Goal: Information Seeking & Learning: Learn about a topic

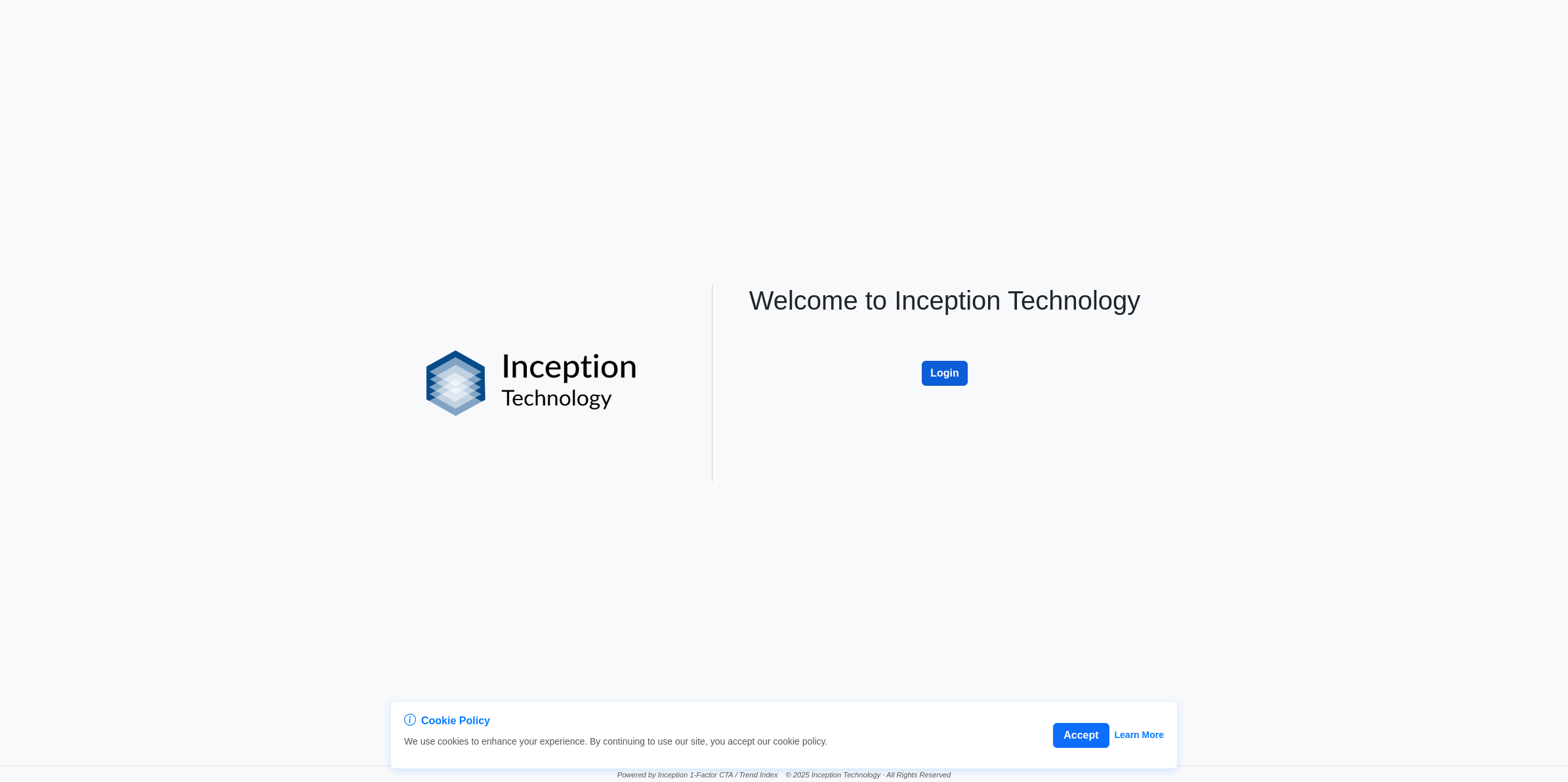
click at [950, 368] on button "Login" at bounding box center [944, 373] width 46 height 25
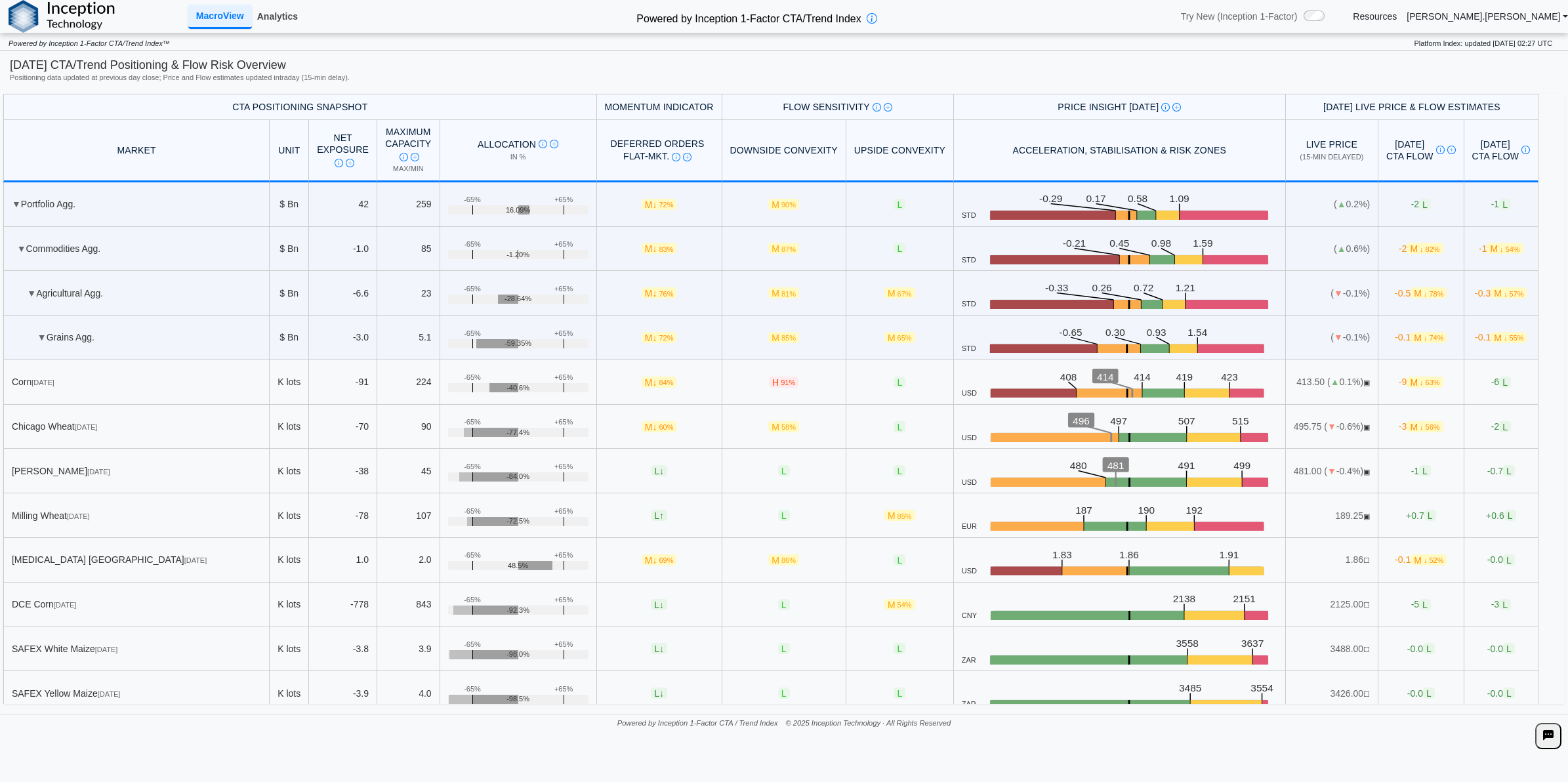
click at [284, 13] on link "Analytics" at bounding box center [277, 16] width 51 height 23
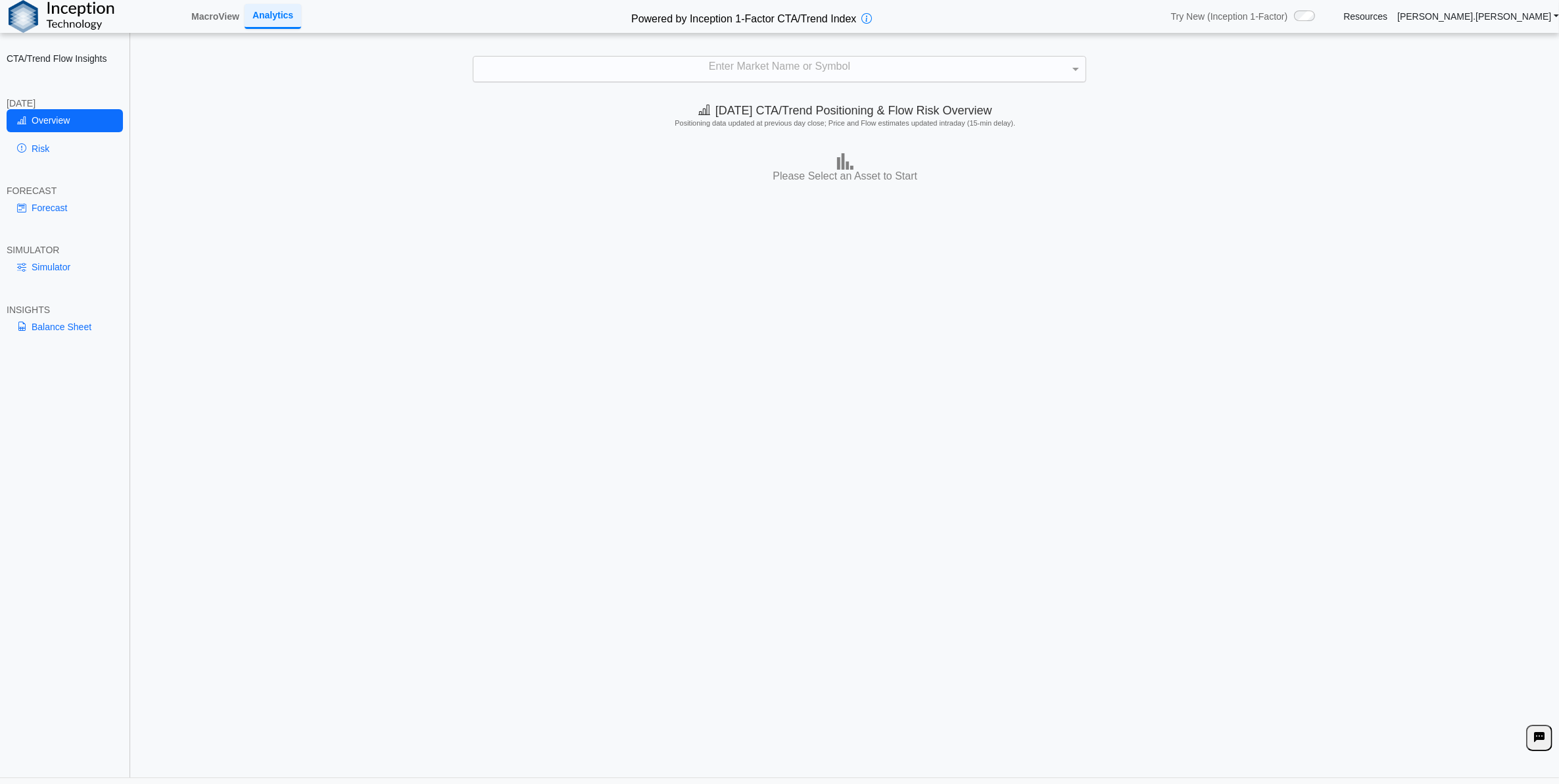
drag, startPoint x: 712, startPoint y: 57, endPoint x: 711, endPoint y: 65, distance: 8.1
click at [712, 63] on div "Enter Market Name or Symbol" at bounding box center [779, 69] width 611 height 25
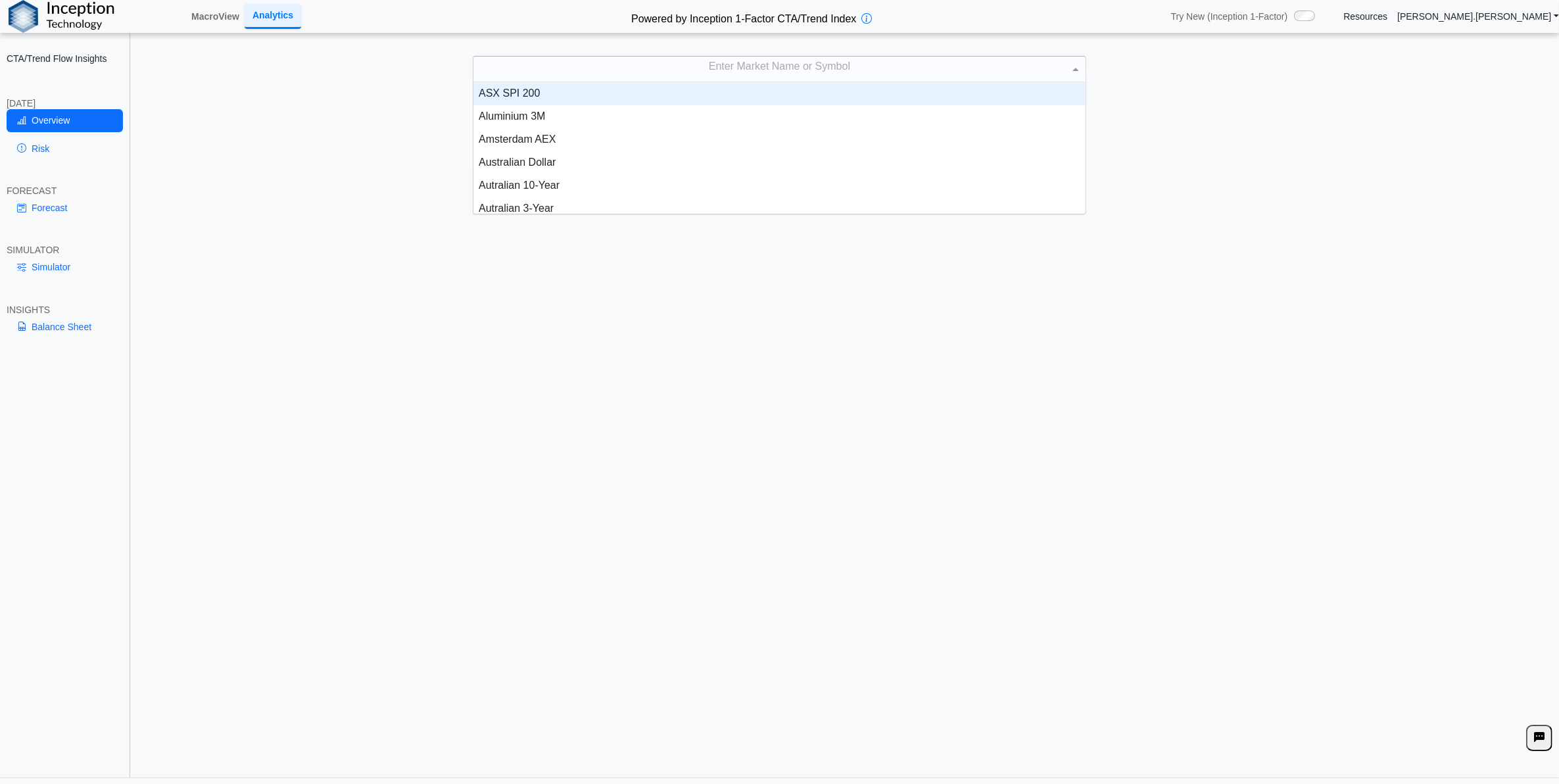
scroll to position [119, 599]
type input "*"
type input "****"
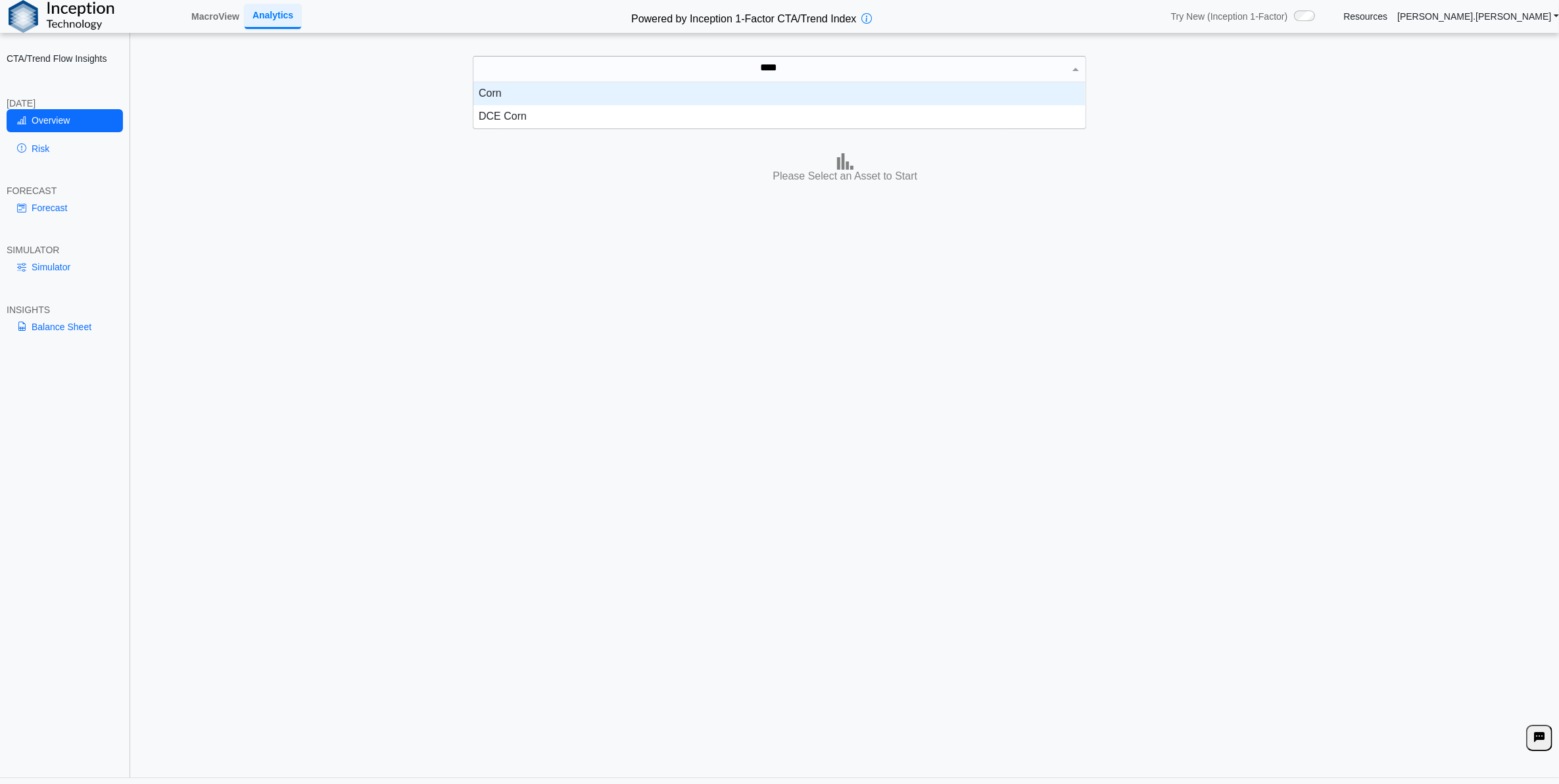
click at [881, 95] on div "Corn" at bounding box center [779, 93] width 611 height 23
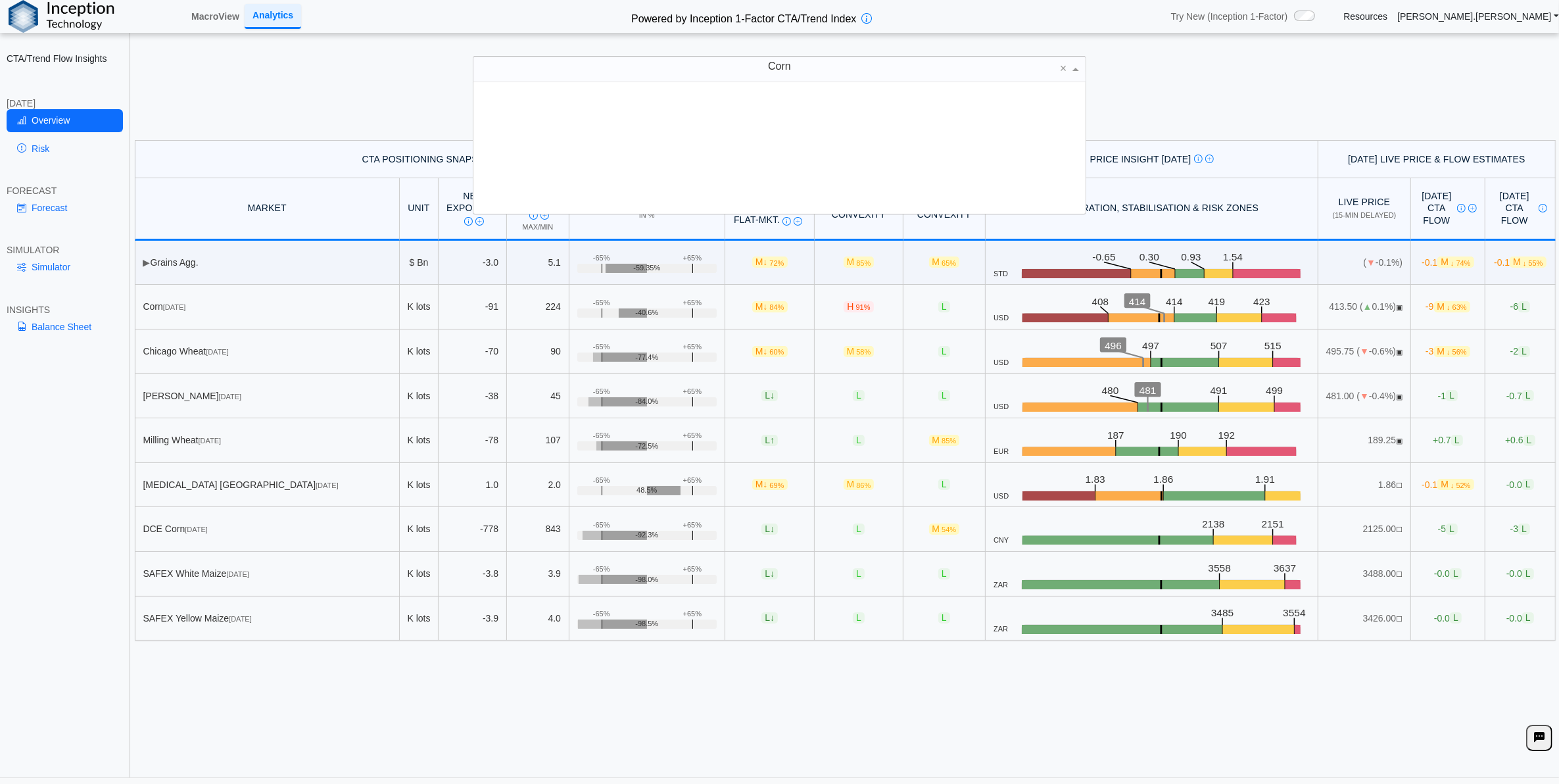
scroll to position [467, 0]
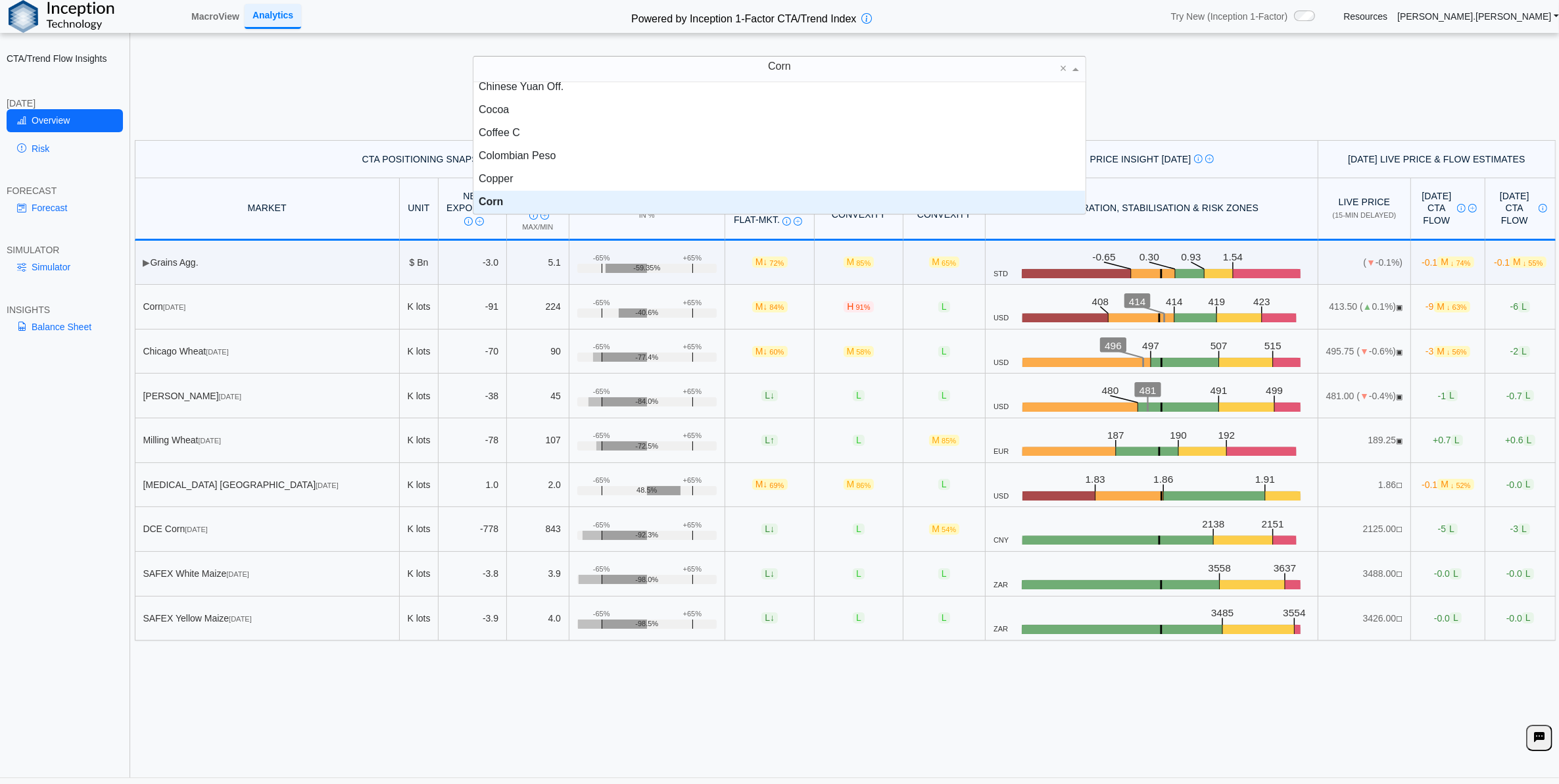
click at [557, 199] on div "Corn" at bounding box center [779, 202] width 611 height 23
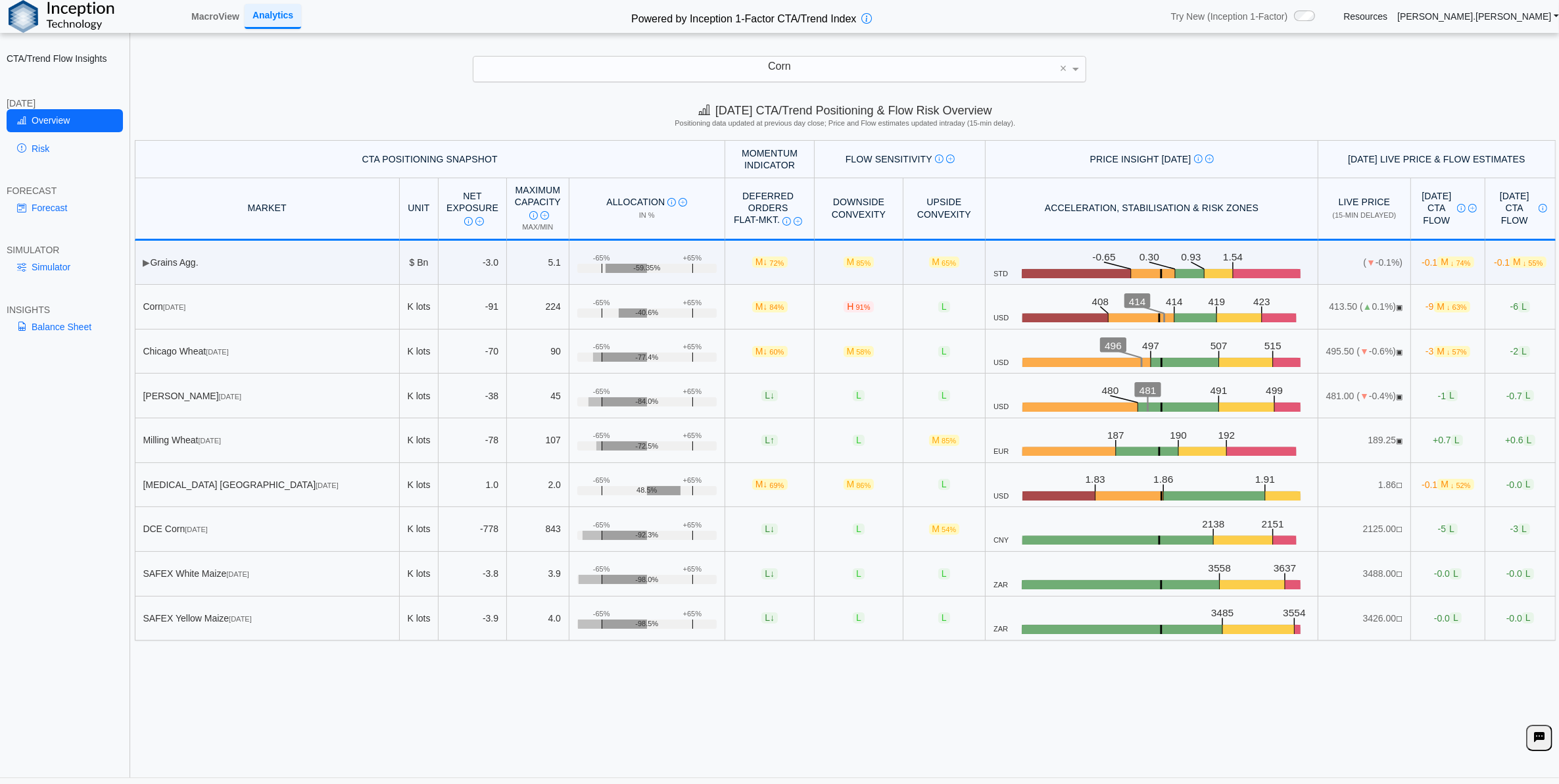
drag, startPoint x: 492, startPoint y: 705, endPoint x: 380, endPoint y: 521, distance: 215.4
click at [491, 705] on div "[DATE] CTA/Trend Positioning & Flow Risk Overview Positioning data updated at p…" at bounding box center [845, 436] width 1427 height 682
click at [51, 150] on link "Risk" at bounding box center [65, 148] width 116 height 23
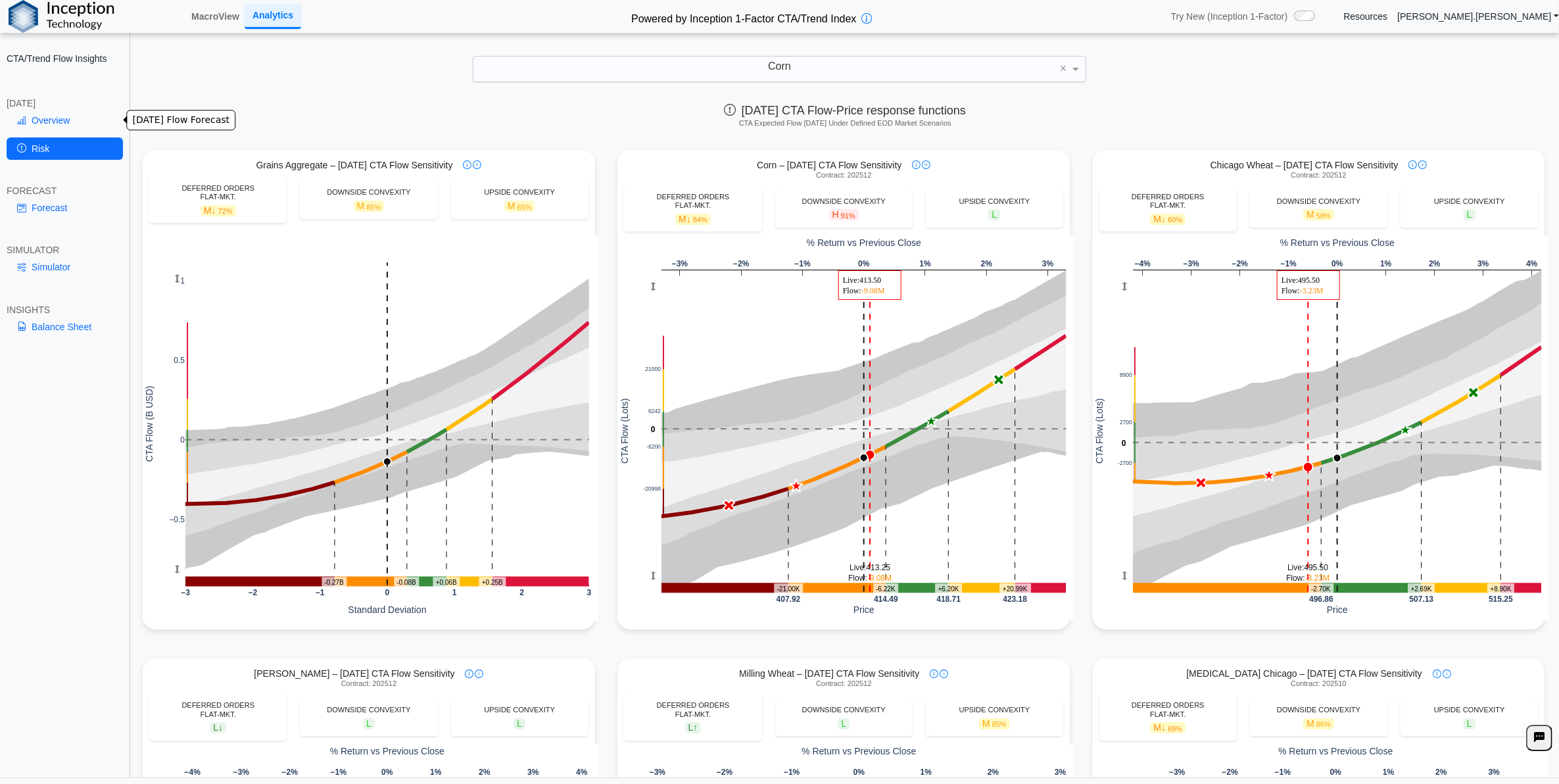
click at [70, 120] on link "Overview" at bounding box center [65, 120] width 116 height 23
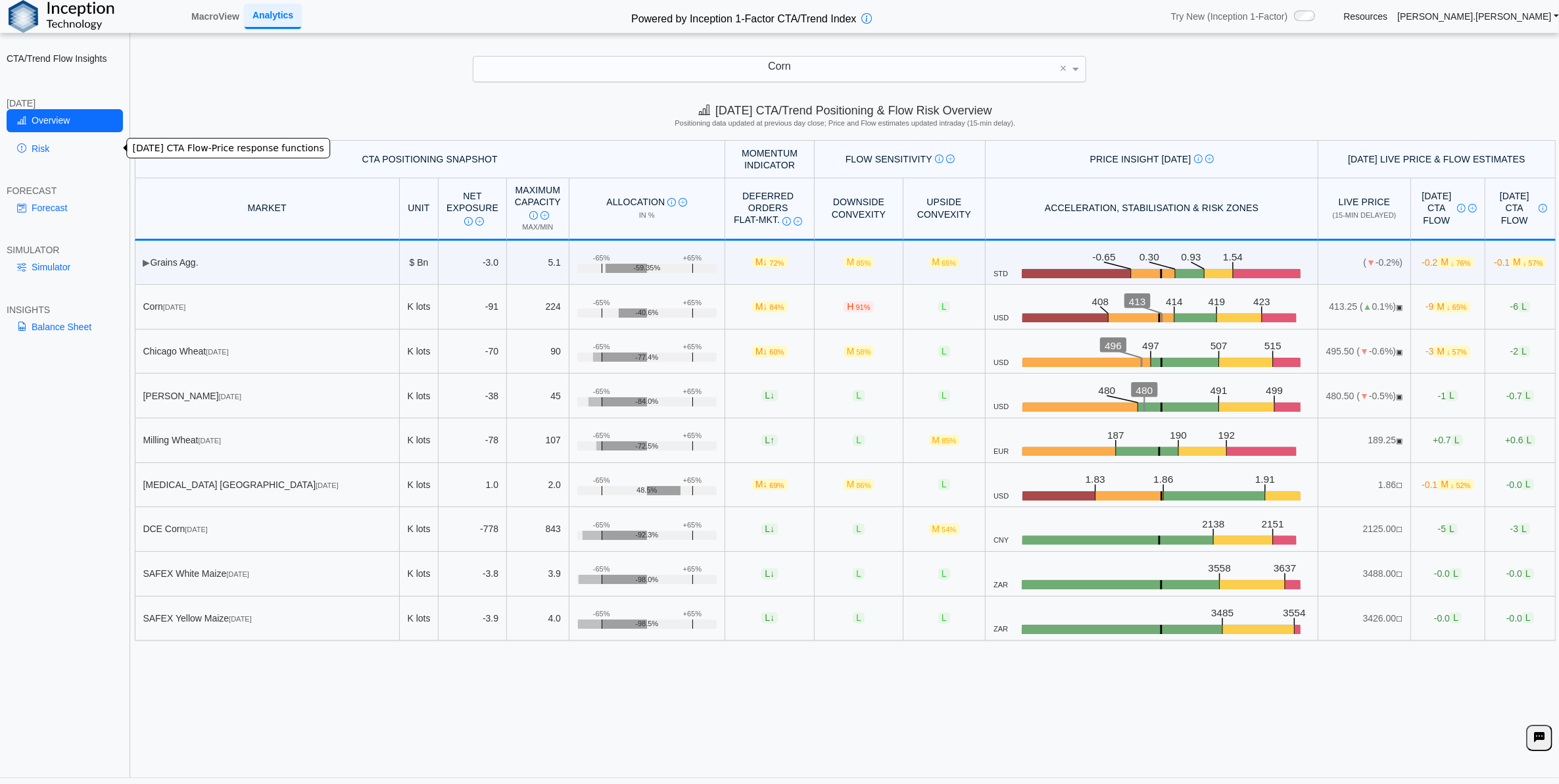
click at [89, 142] on link "Risk" at bounding box center [65, 148] width 116 height 23
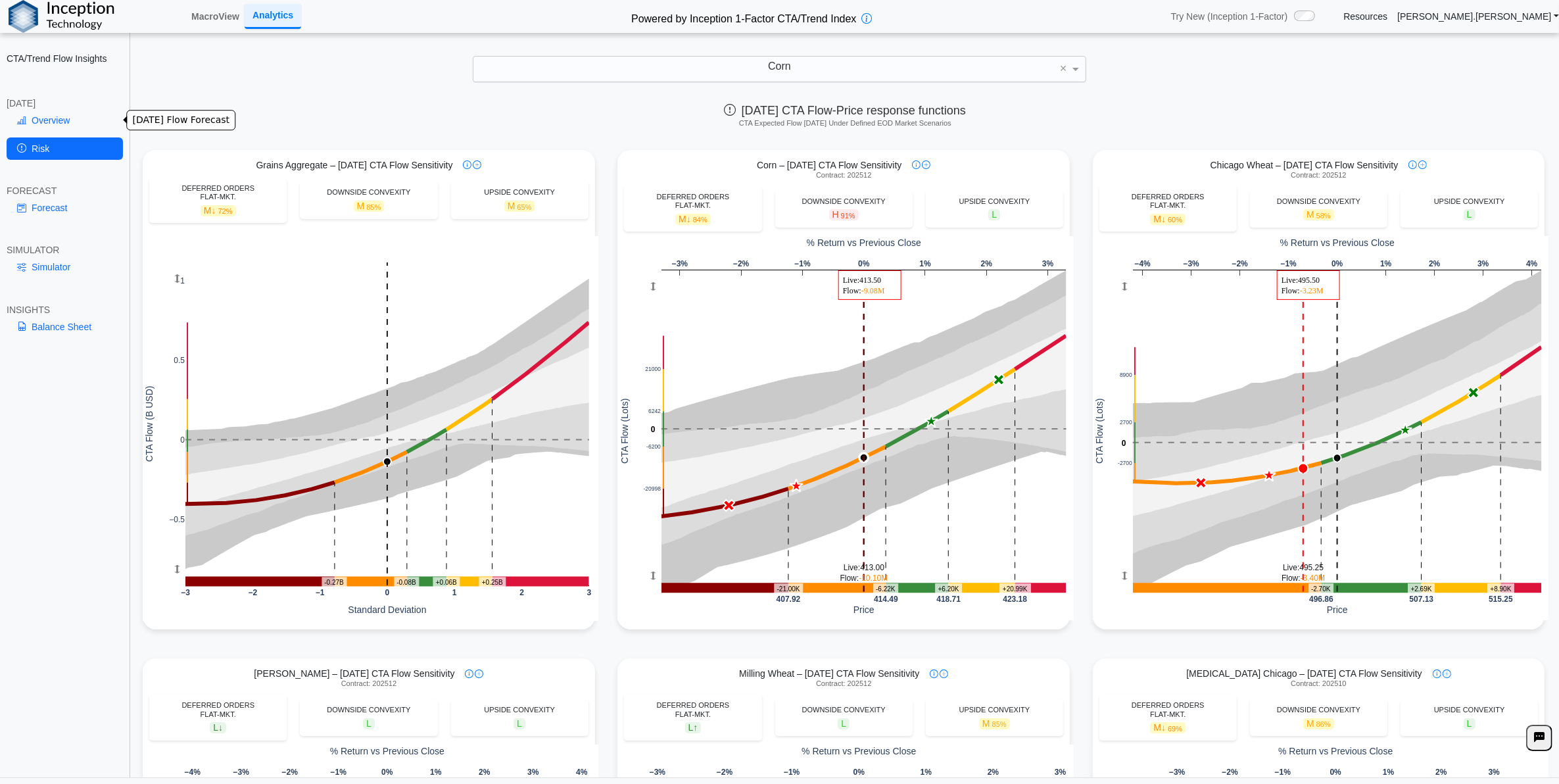
click at [68, 122] on link "Overview" at bounding box center [65, 120] width 116 height 23
